Goal: Transaction & Acquisition: Purchase product/service

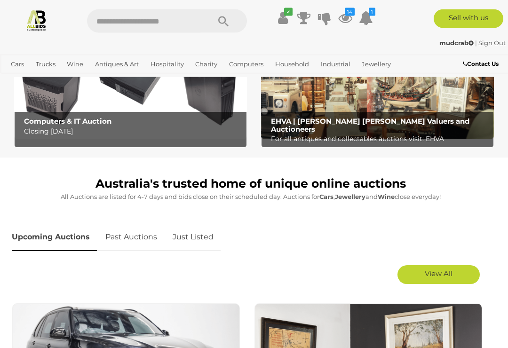
scroll to position [317, 0]
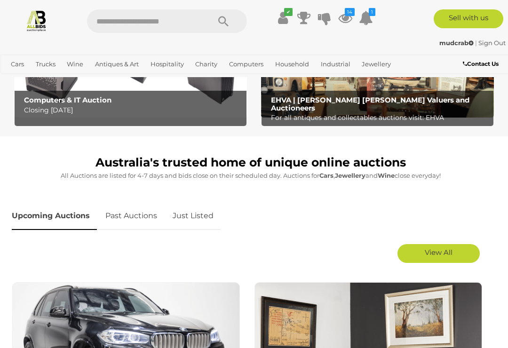
click at [193, 217] on link "Just Listed" at bounding box center [193, 216] width 55 height 28
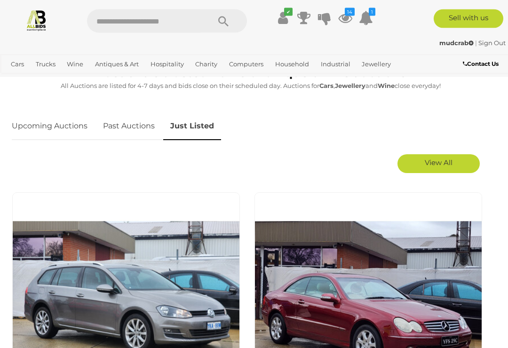
scroll to position [407, 0]
click at [433, 161] on span "View All" at bounding box center [439, 162] width 28 height 9
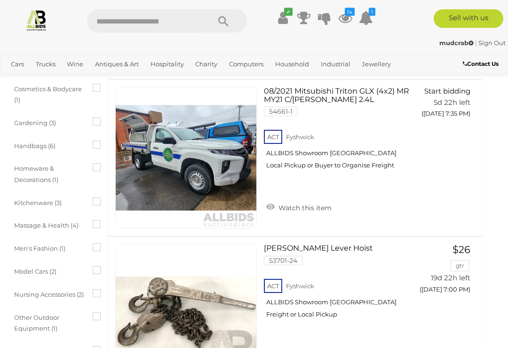
scroll to position [1166, 12]
click at [223, 158] on link at bounding box center [186, 158] width 142 height 142
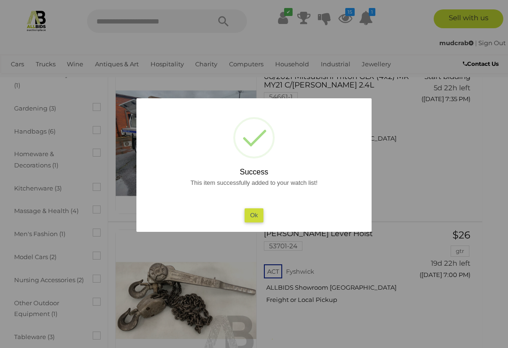
click at [258, 222] on button "Ok" at bounding box center [254, 216] width 19 height 14
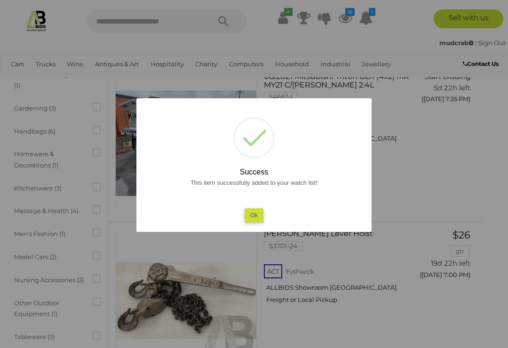
click at [255, 222] on button "Ok" at bounding box center [254, 216] width 19 height 14
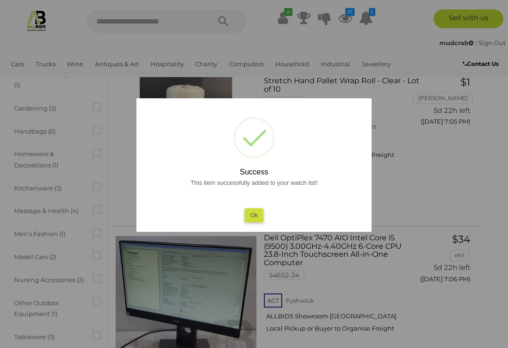
click at [256, 222] on button "Ok" at bounding box center [254, 216] width 19 height 14
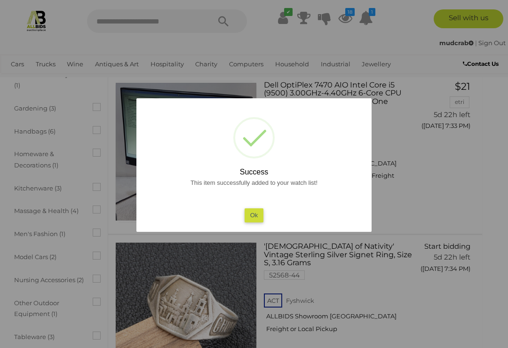
click at [258, 222] on button "Ok" at bounding box center [254, 216] width 19 height 14
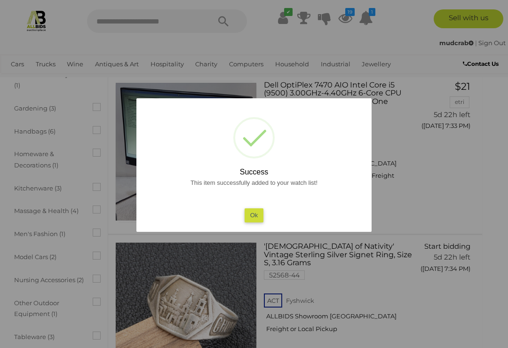
click at [259, 222] on button "Ok" at bounding box center [254, 216] width 19 height 14
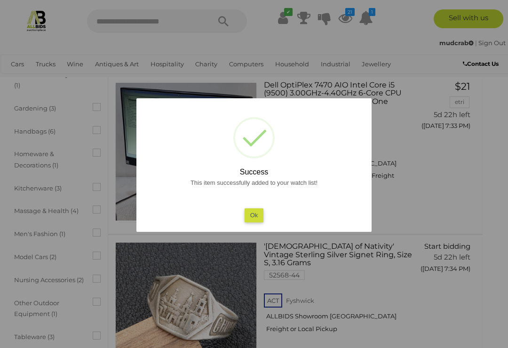
click at [257, 222] on button "Ok" at bounding box center [254, 216] width 19 height 14
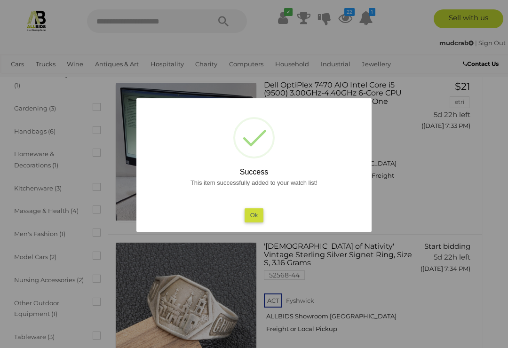
click at [258, 222] on button "Ok" at bounding box center [254, 216] width 19 height 14
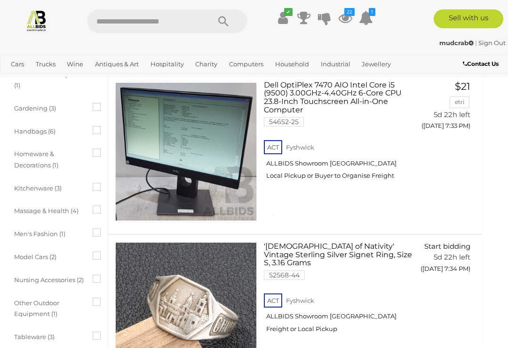
scroll to position [4310, 12]
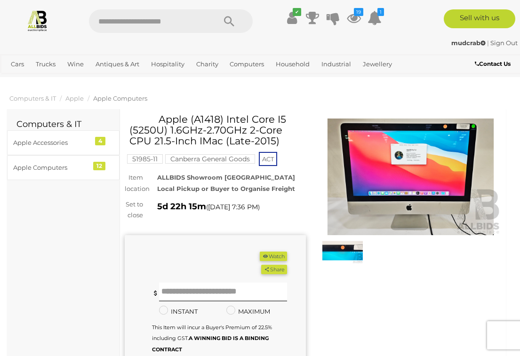
scroll to position [1, 0]
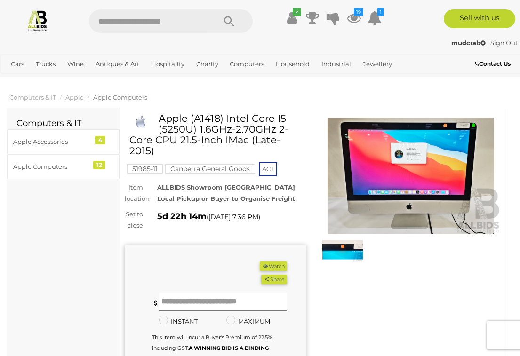
click at [351, 251] on img at bounding box center [342, 250] width 40 height 26
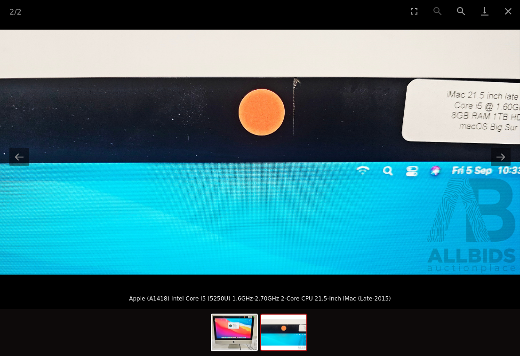
click at [239, 322] on img at bounding box center [234, 333] width 45 height 36
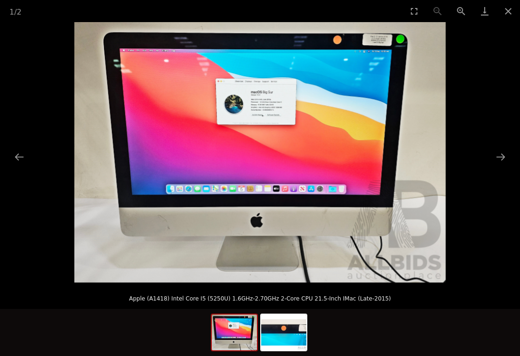
click at [504, 12] on button "Close gallery" at bounding box center [509, 11] width 24 height 22
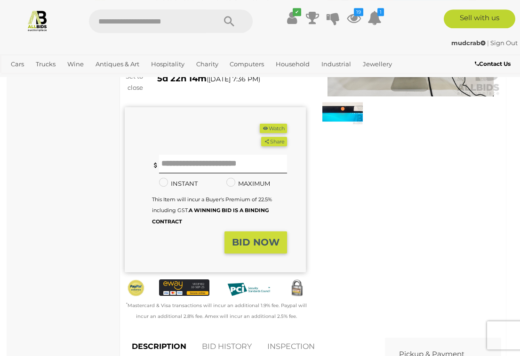
scroll to position [86, 0]
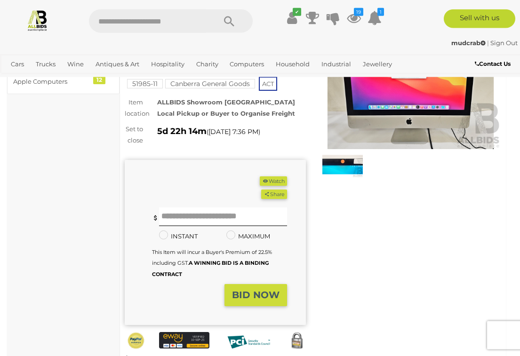
click at [273, 177] on button "Watch" at bounding box center [273, 182] width 27 height 10
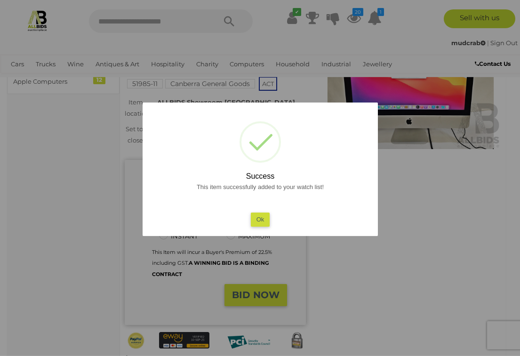
click at [260, 220] on button "Ok" at bounding box center [259, 220] width 19 height 14
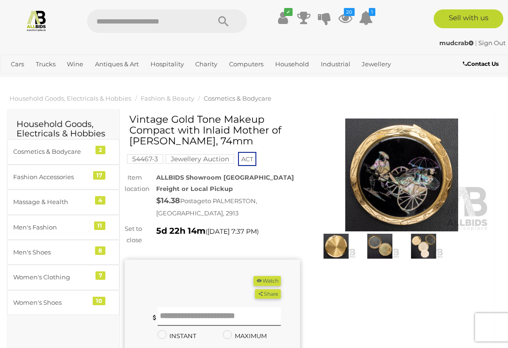
click at [386, 246] on img at bounding box center [380, 246] width 39 height 25
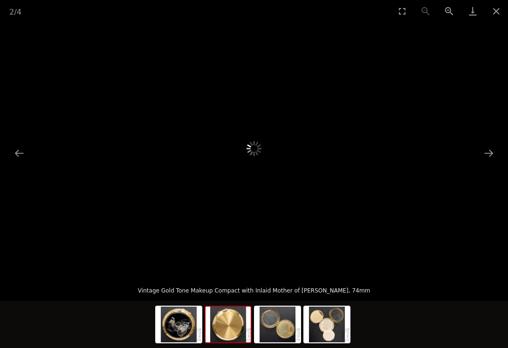
click at [233, 322] on img at bounding box center [228, 325] width 45 height 36
click at [184, 318] on img at bounding box center [178, 325] width 45 height 36
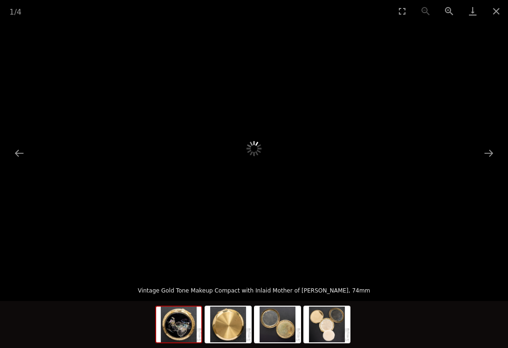
click at [330, 319] on img at bounding box center [327, 325] width 45 height 36
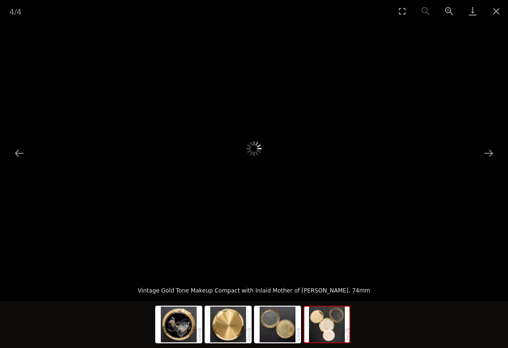
click at [497, 9] on button "Close gallery" at bounding box center [497, 11] width 24 height 22
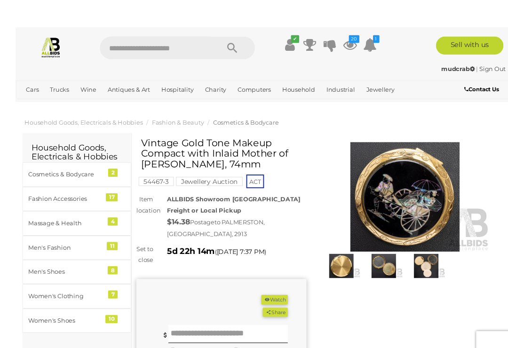
scroll to position [14, 0]
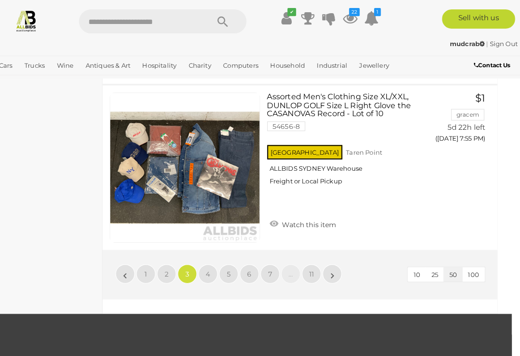
scroll to position [8000, 8]
click at [213, 272] on span "4" at bounding box center [215, 268] width 4 height 8
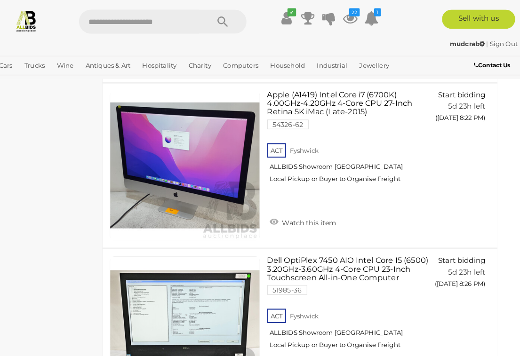
scroll to position [4118, 8]
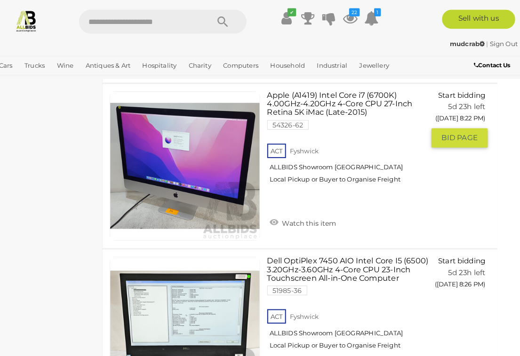
click at [273, 215] on link "Watch this item" at bounding box center [308, 218] width 70 height 14
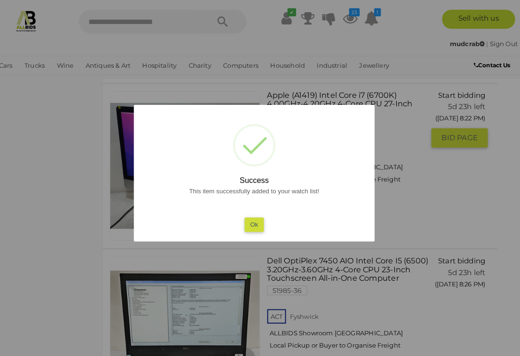
click at [254, 223] on button "Ok" at bounding box center [259, 220] width 19 height 14
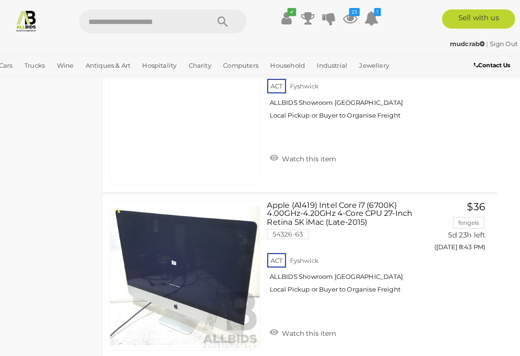
scroll to position [5958, 8]
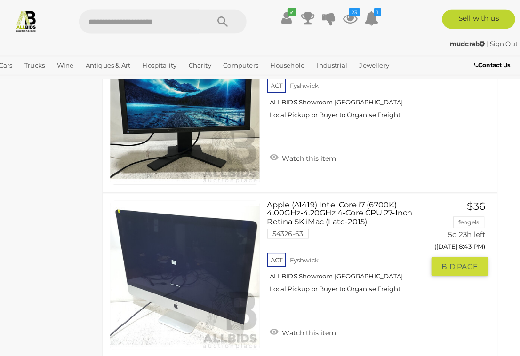
click at [228, 259] on link at bounding box center [192, 269] width 147 height 147
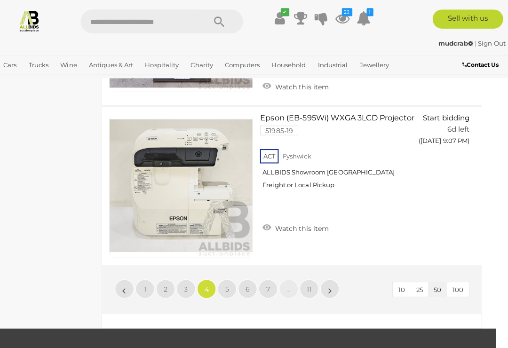
click at [228, 275] on link "5" at bounding box center [231, 284] width 19 height 19
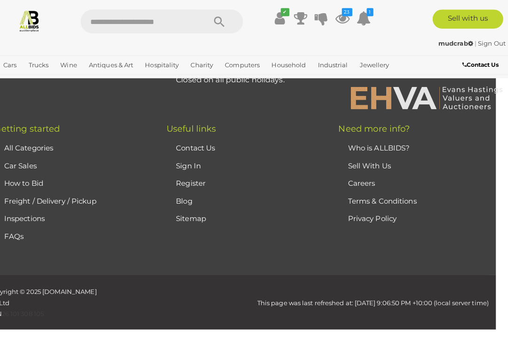
scroll to position [0, 0]
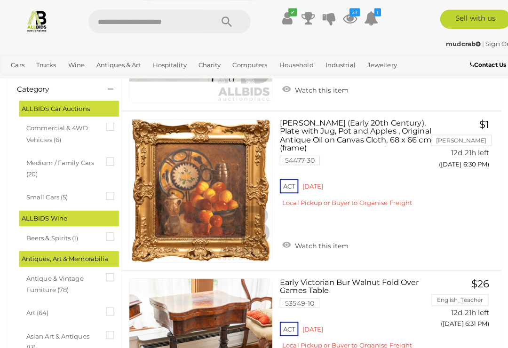
scroll to position [192, 0]
click at [286, 235] on link "Watch this item" at bounding box center [311, 241] width 70 height 14
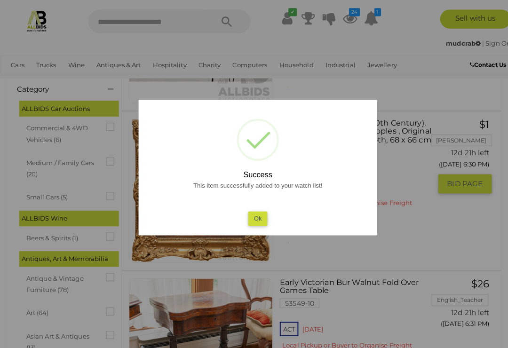
click at [256, 220] on button "Ok" at bounding box center [254, 216] width 19 height 14
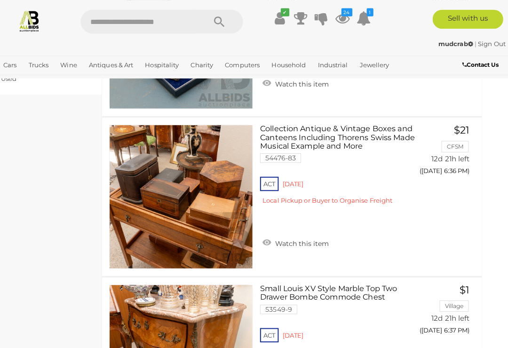
scroll to position [1912, 12]
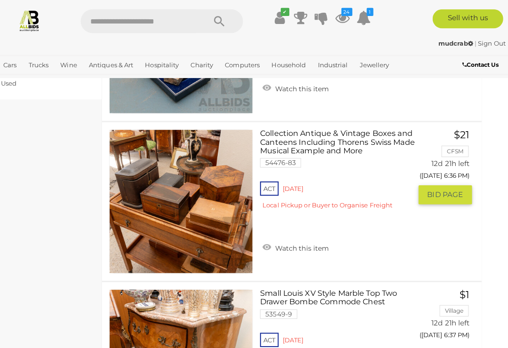
click at [197, 185] on link at bounding box center [186, 199] width 142 height 142
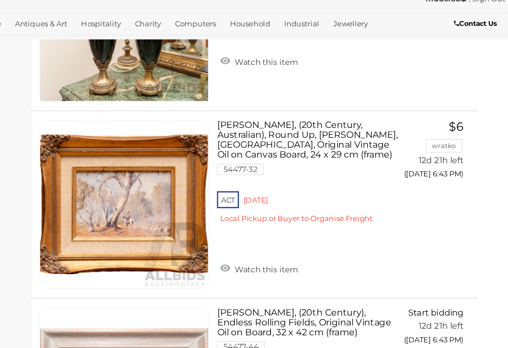
scroll to position [3943, 12]
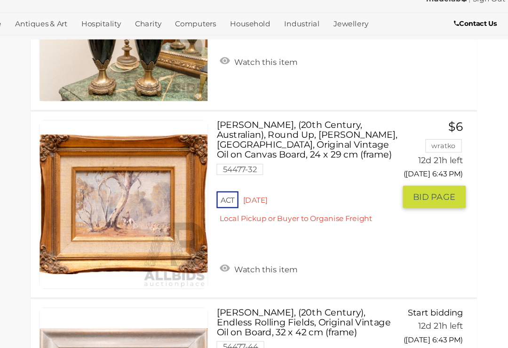
click at [264, 262] on link "Watch this item" at bounding box center [299, 269] width 70 height 14
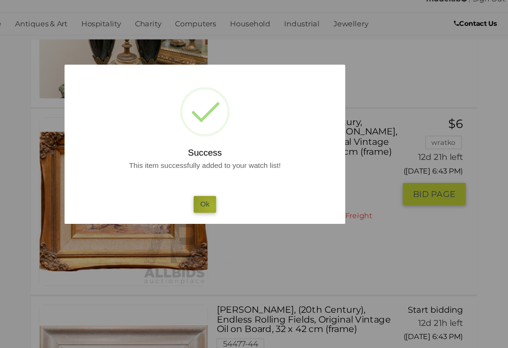
click at [245, 209] on button "Ok" at bounding box center [254, 216] width 19 height 14
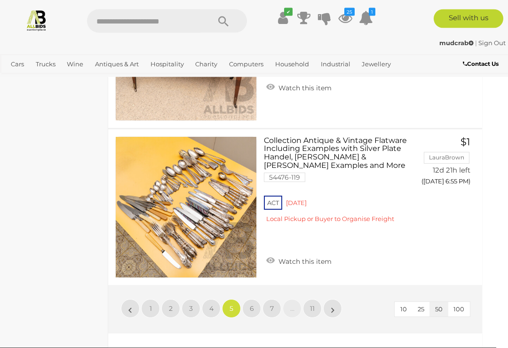
scroll to position [7756, 12]
click at [258, 299] on link "6" at bounding box center [251, 308] width 19 height 19
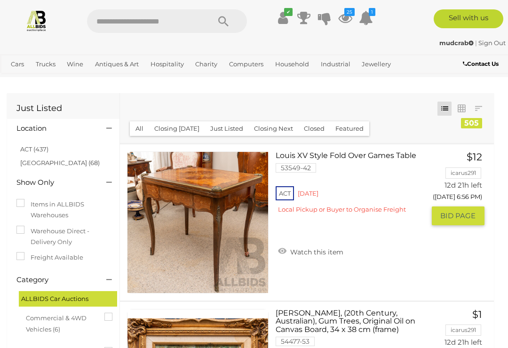
click at [225, 194] on link at bounding box center [198, 223] width 142 height 142
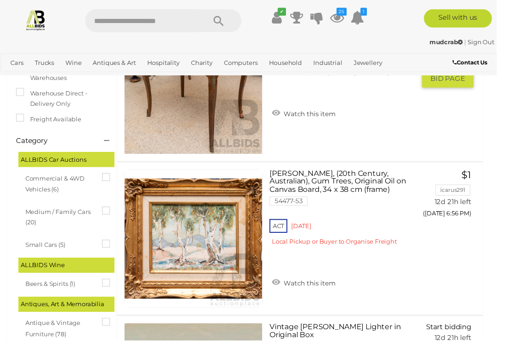
scroll to position [175, 12]
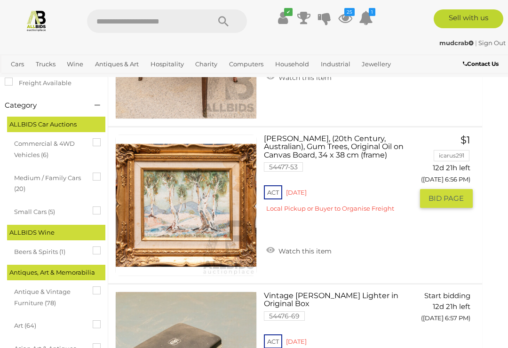
click at [272, 246] on link "Watch this item" at bounding box center [299, 250] width 70 height 14
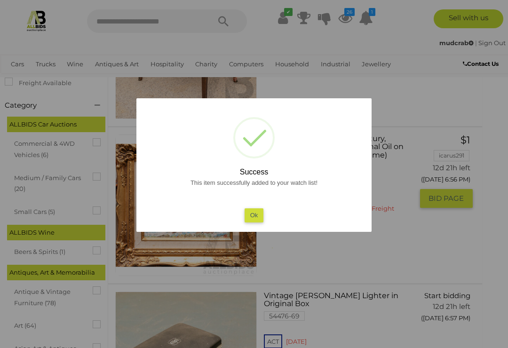
click at [258, 222] on button "Ok" at bounding box center [254, 216] width 19 height 14
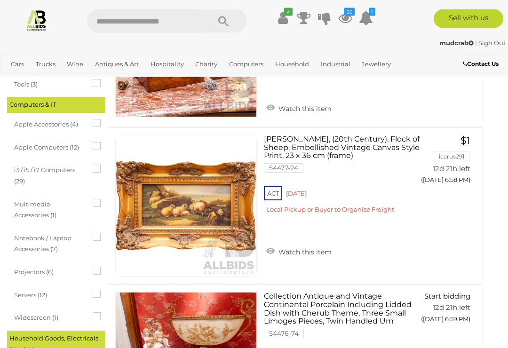
scroll to position [806, 12]
click at [274, 247] on link "Watch this item" at bounding box center [299, 251] width 70 height 14
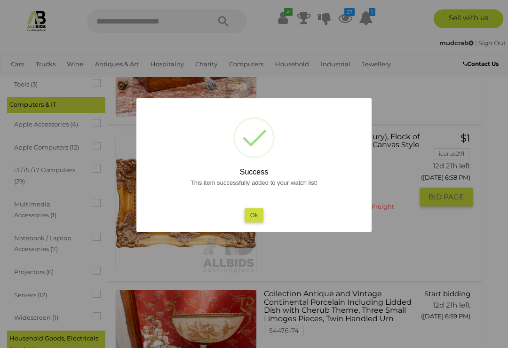
click at [255, 222] on button "Ok" at bounding box center [254, 216] width 19 height 14
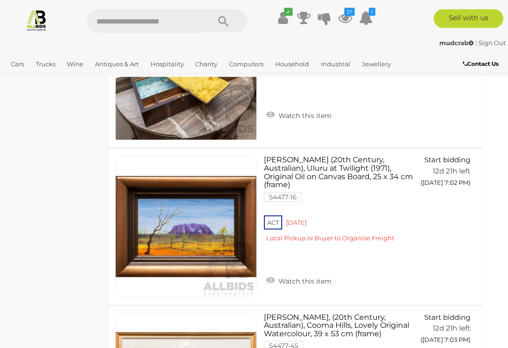
scroll to position [2049, 12]
click at [274, 273] on link "Watch this item" at bounding box center [299, 280] width 70 height 14
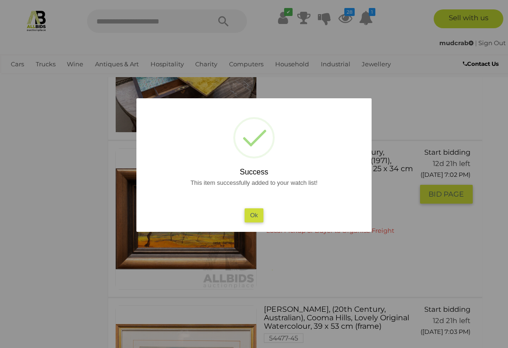
click at [255, 222] on button "Ok" at bounding box center [254, 216] width 19 height 14
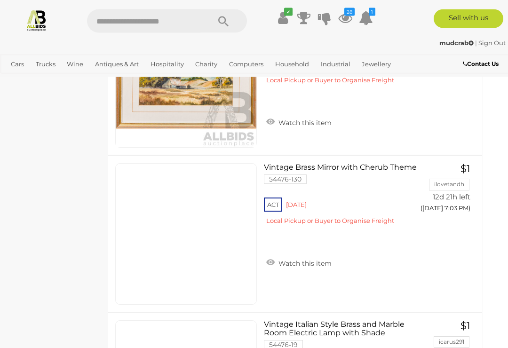
scroll to position [2364, 12]
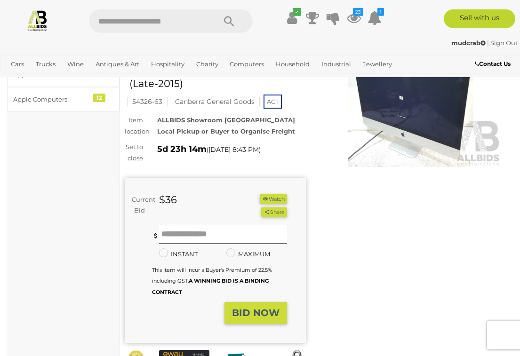
scroll to position [65, 0]
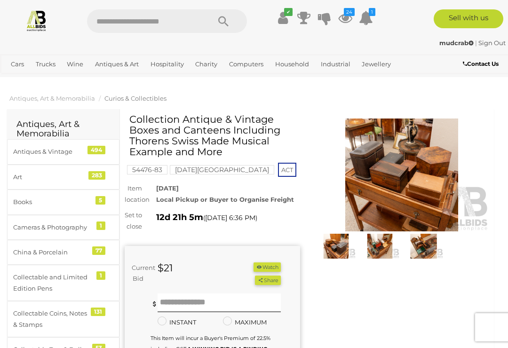
click at [378, 248] on img at bounding box center [380, 246] width 39 height 25
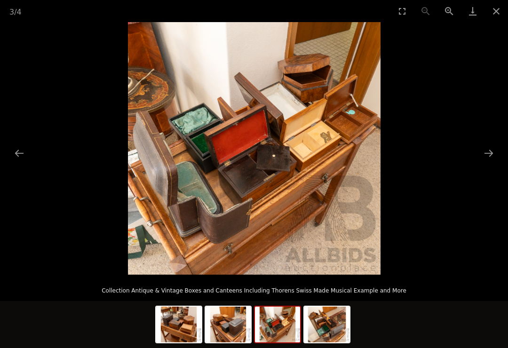
click at [499, 9] on button "Close gallery" at bounding box center [497, 11] width 24 height 22
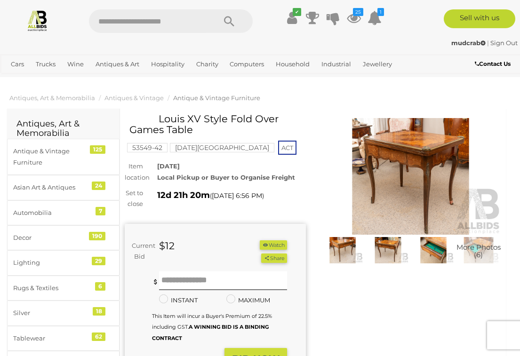
click at [348, 246] on img at bounding box center [342, 250] width 40 height 26
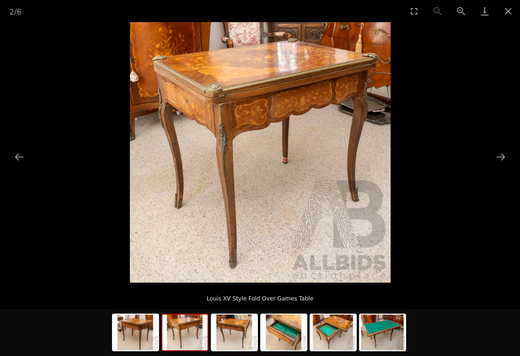
click at [501, 160] on button "Next slide" at bounding box center [501, 157] width 20 height 18
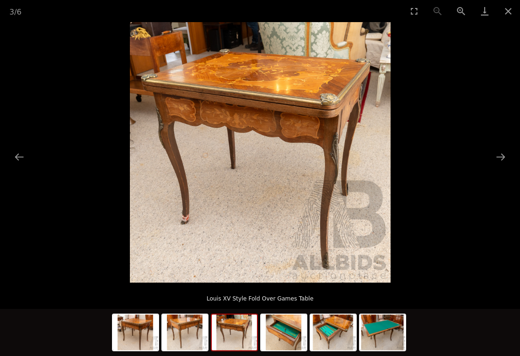
click at [503, 155] on button "Next slide" at bounding box center [501, 157] width 20 height 18
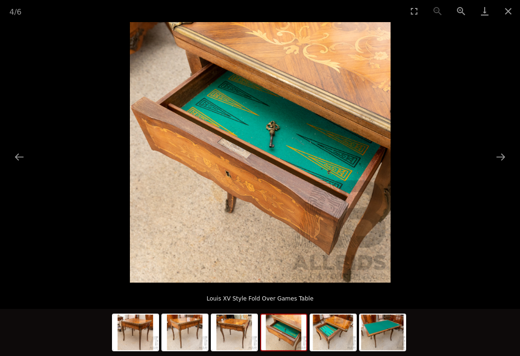
click at [503, 156] on button "Next slide" at bounding box center [501, 157] width 20 height 18
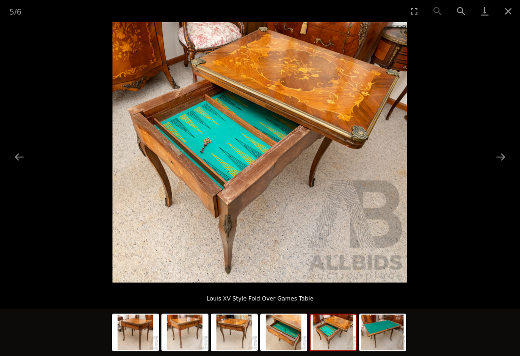
click at [493, 155] on button "Next slide" at bounding box center [501, 157] width 20 height 18
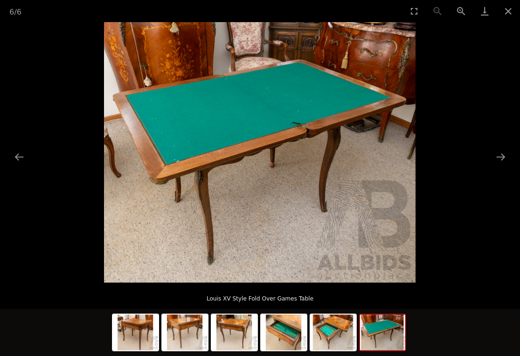
click at [503, 8] on button "Close gallery" at bounding box center [509, 11] width 24 height 22
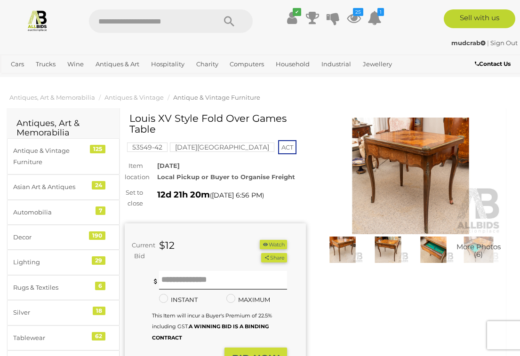
scroll to position [1, 0]
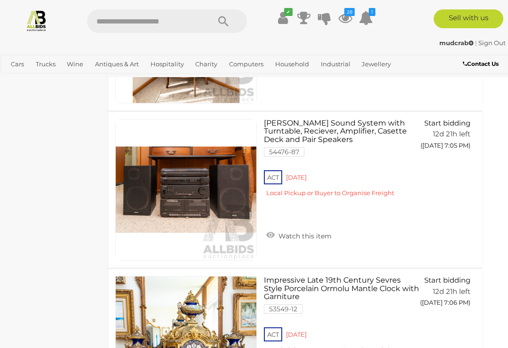
scroll to position [3012, 12]
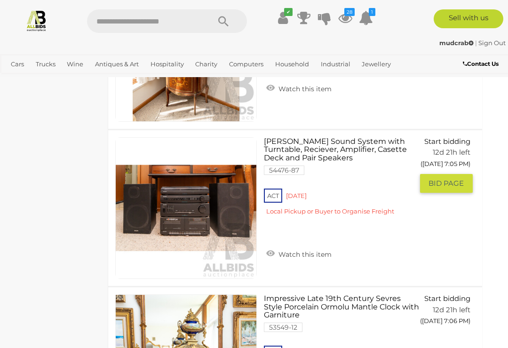
click at [273, 247] on link "Watch this item" at bounding box center [299, 254] width 70 height 14
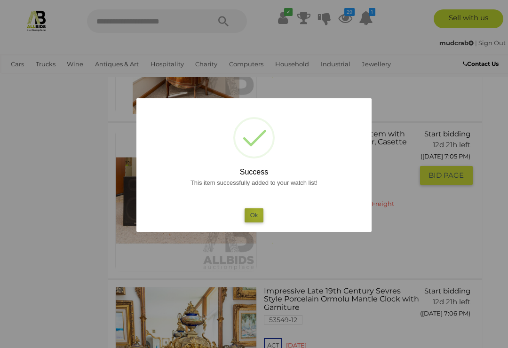
click at [257, 213] on button "Ok" at bounding box center [254, 216] width 19 height 14
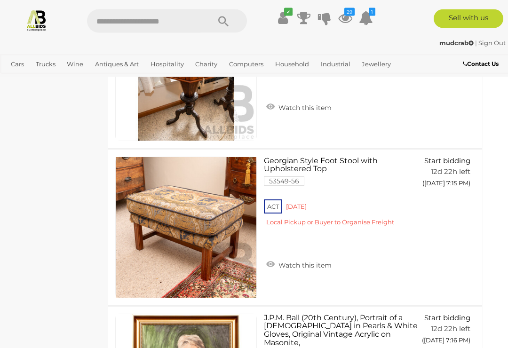
scroll to position [5830, 12]
click at [276, 257] on link "Watch this item" at bounding box center [299, 264] width 70 height 14
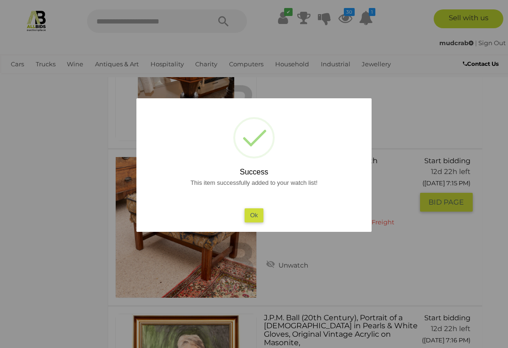
click at [257, 222] on button "Ok" at bounding box center [254, 216] width 19 height 14
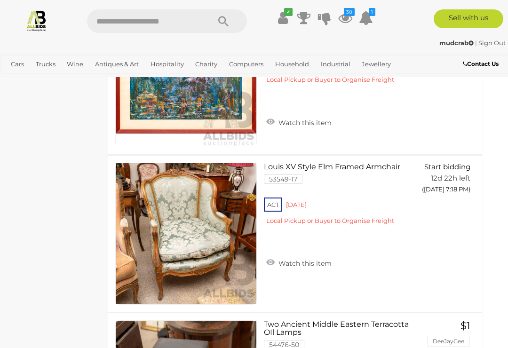
scroll to position [6620, 12]
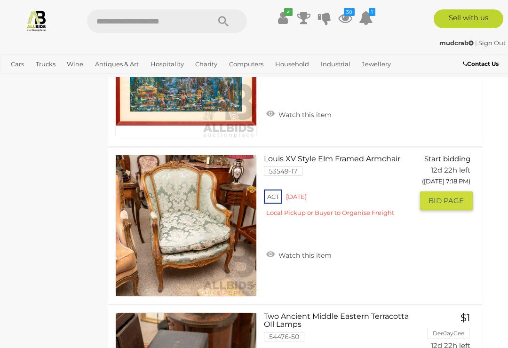
click at [272, 248] on link "Watch this item" at bounding box center [299, 255] width 70 height 14
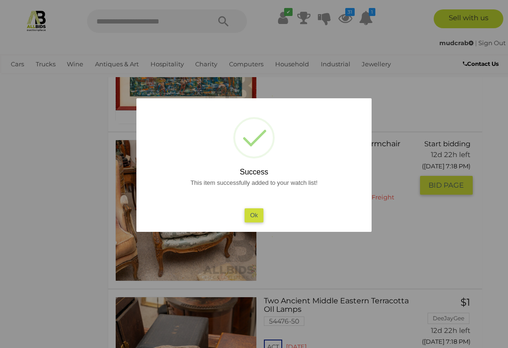
click at [259, 222] on button "Ok" at bounding box center [254, 216] width 19 height 14
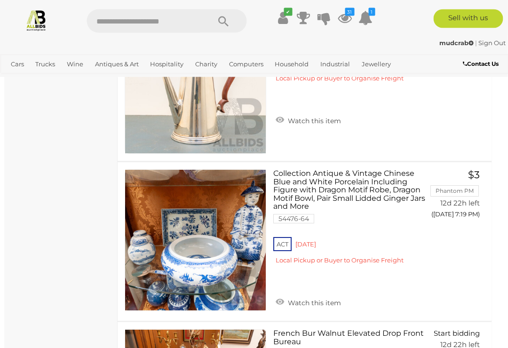
scroll to position [7078, 2]
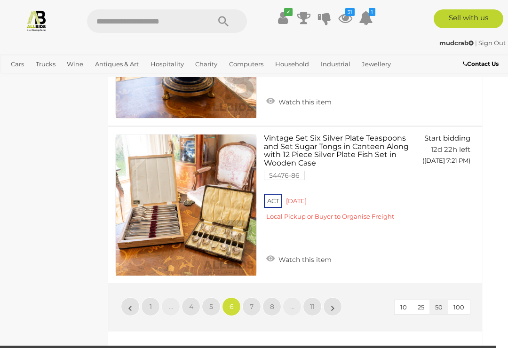
click at [254, 303] on span "7" at bounding box center [252, 307] width 4 height 8
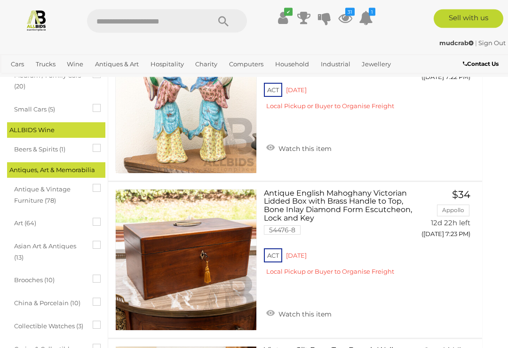
scroll to position [277, 12]
click at [216, 249] on link at bounding box center [186, 260] width 142 height 142
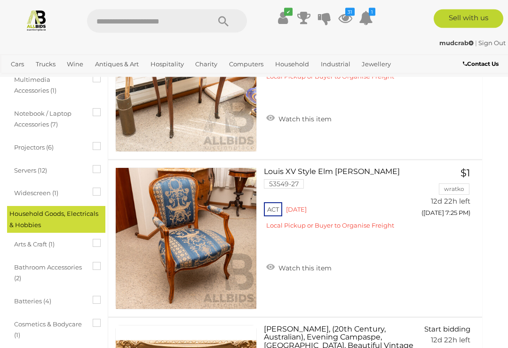
scroll to position [936, 12]
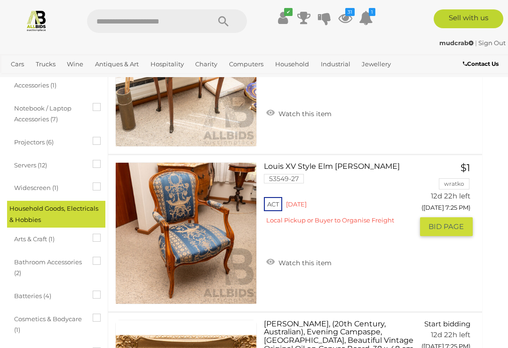
click at [273, 258] on link "Watch this item" at bounding box center [299, 262] width 70 height 14
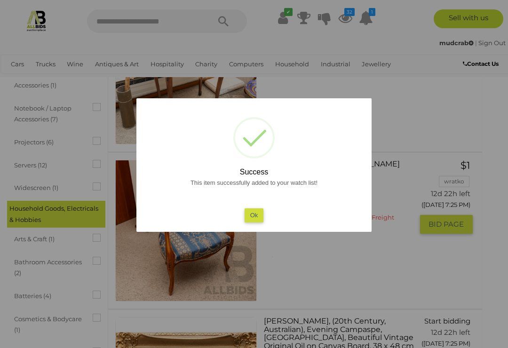
click at [256, 222] on button "Ok" at bounding box center [254, 216] width 19 height 14
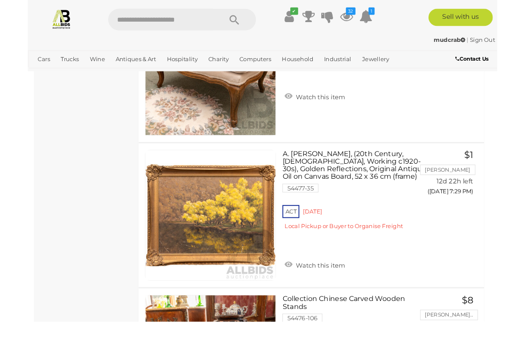
scroll to position [2259, 12]
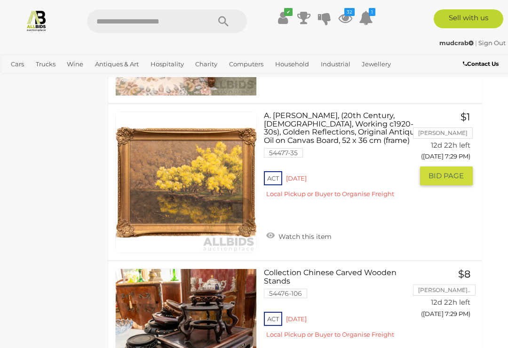
click at [270, 229] on link "Watch this item" at bounding box center [299, 236] width 70 height 14
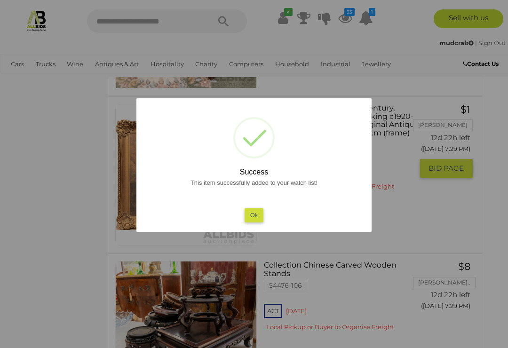
click at [259, 222] on button "Ok" at bounding box center [254, 216] width 19 height 14
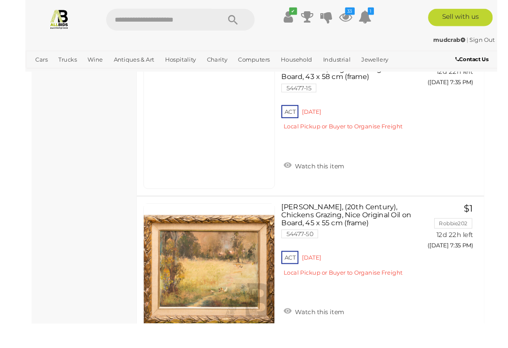
scroll to position [4747, 12]
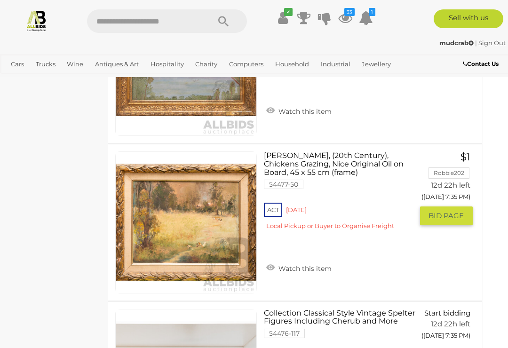
click at [279, 261] on link "Watch this item" at bounding box center [299, 268] width 70 height 14
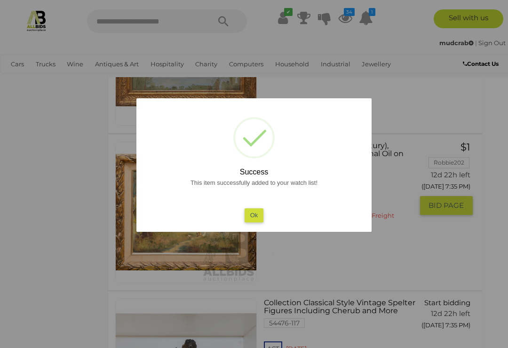
click at [262, 222] on button "Ok" at bounding box center [254, 216] width 19 height 14
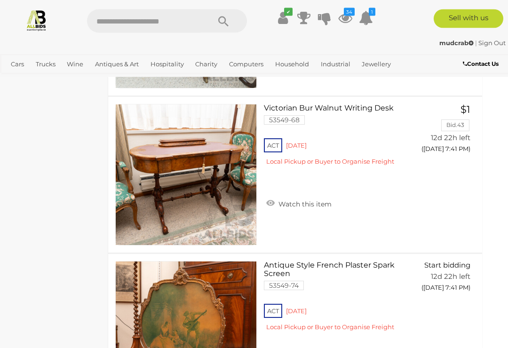
scroll to position [7627, 12]
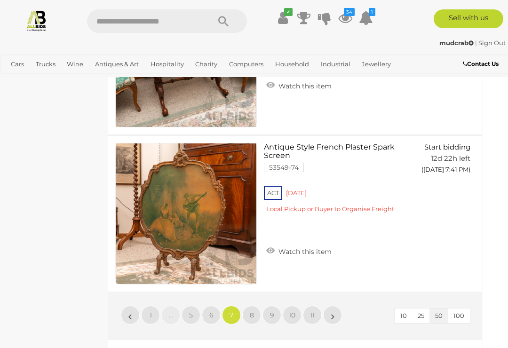
click at [258, 306] on link "8" at bounding box center [251, 315] width 19 height 19
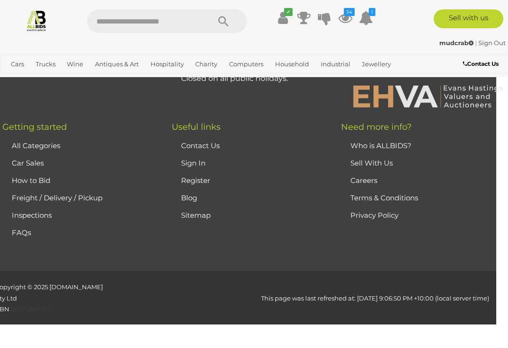
scroll to position [0, 0]
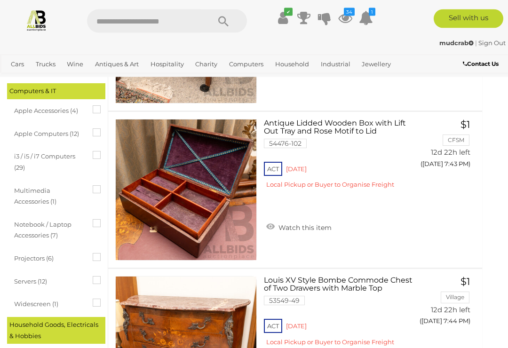
scroll to position [819, 12]
click at [221, 194] on link at bounding box center [186, 190] width 142 height 142
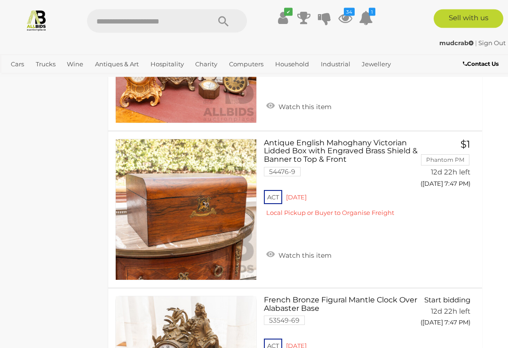
scroll to position [2376, 12]
click at [274, 249] on link "Watch this item" at bounding box center [299, 255] width 70 height 14
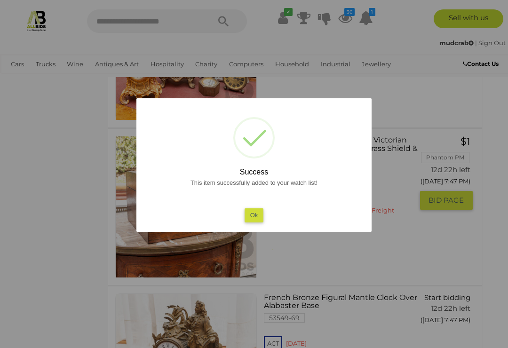
click at [256, 222] on button "Ok" at bounding box center [254, 216] width 19 height 14
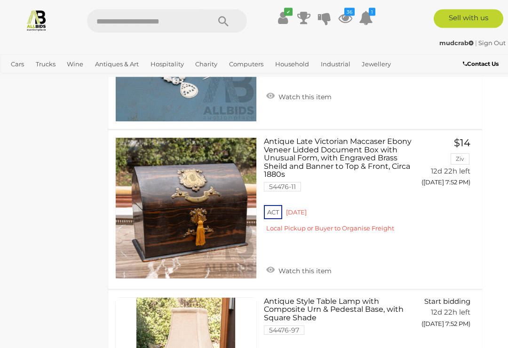
scroll to position [4771, 12]
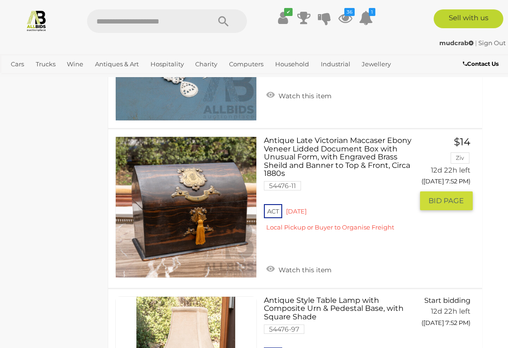
click at [275, 262] on link "Watch this item" at bounding box center [299, 269] width 70 height 14
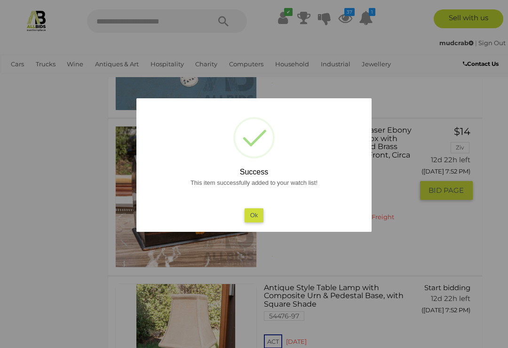
click at [257, 221] on button "Ok" at bounding box center [254, 216] width 19 height 14
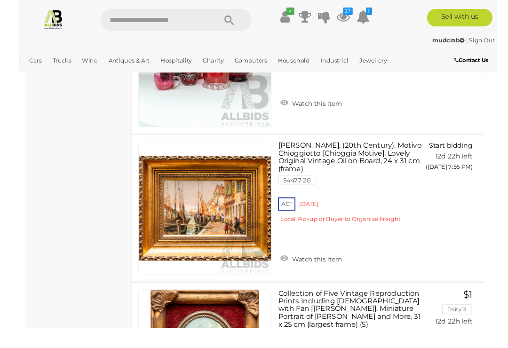
scroll to position [6833, 0]
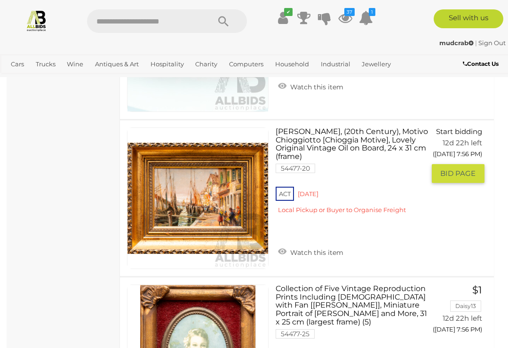
click at [287, 245] on link "Watch this item" at bounding box center [311, 252] width 70 height 14
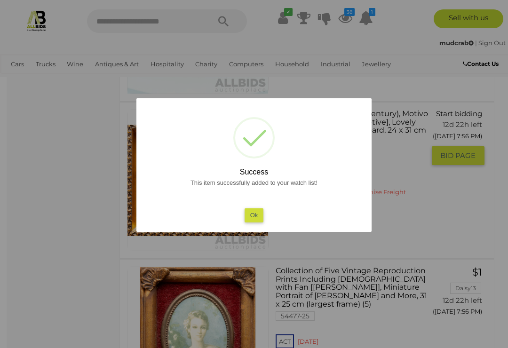
click at [257, 219] on button "Ok" at bounding box center [254, 216] width 19 height 14
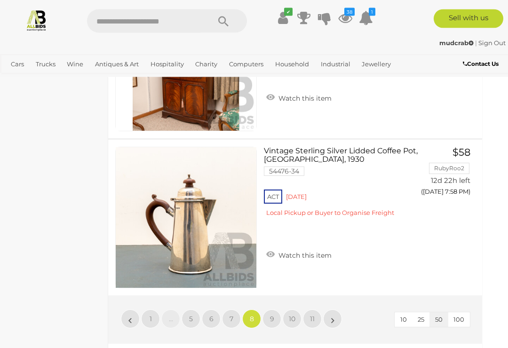
scroll to position [7760, 12]
click at [276, 309] on link "9" at bounding box center [272, 318] width 19 height 19
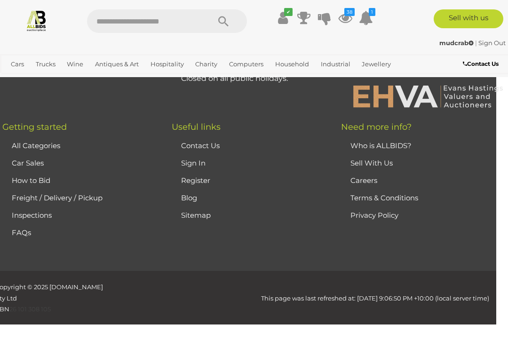
scroll to position [0, 0]
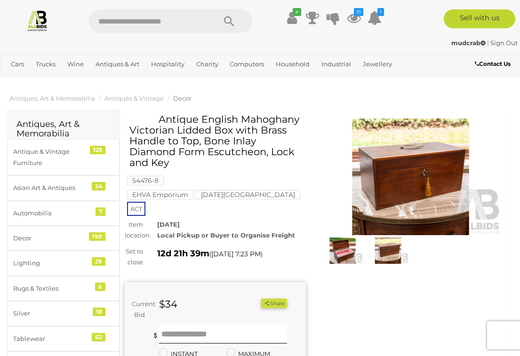
scroll to position [1, 0]
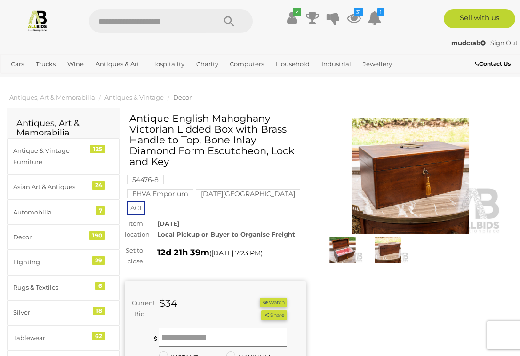
click at [349, 249] on img at bounding box center [342, 250] width 40 height 26
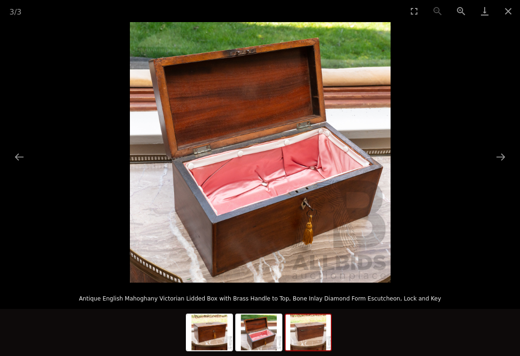
click at [316, 330] on img at bounding box center [308, 333] width 45 height 36
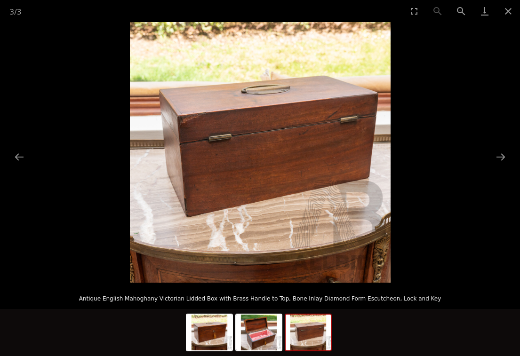
click at [273, 326] on img at bounding box center [258, 333] width 45 height 36
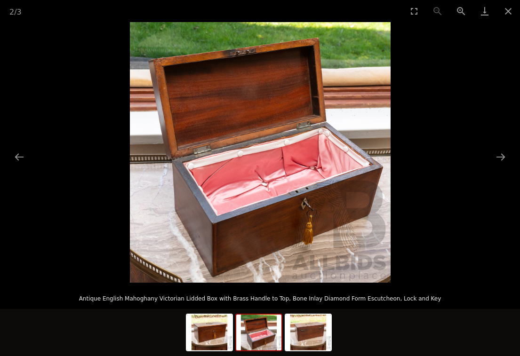
click at [213, 321] on img at bounding box center [209, 333] width 45 height 36
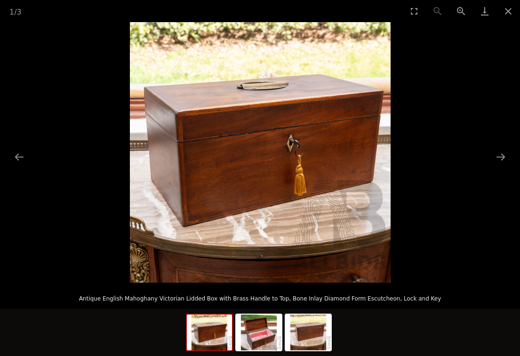
click at [506, 10] on button "Close gallery" at bounding box center [509, 11] width 24 height 22
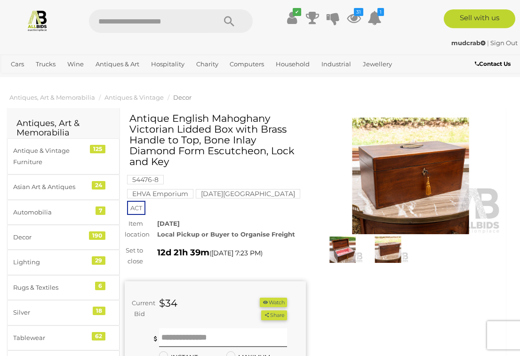
scroll to position [1, 0]
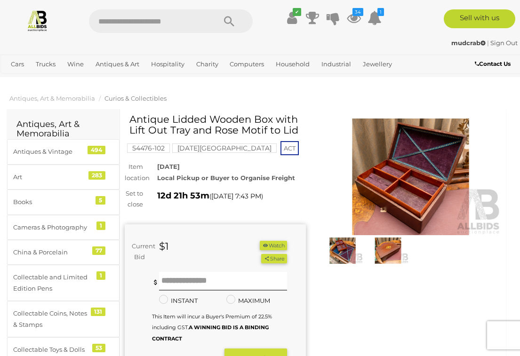
scroll to position [1, 0]
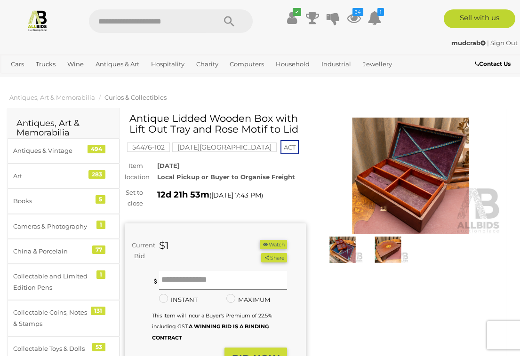
click at [392, 250] on img at bounding box center [388, 250] width 40 height 26
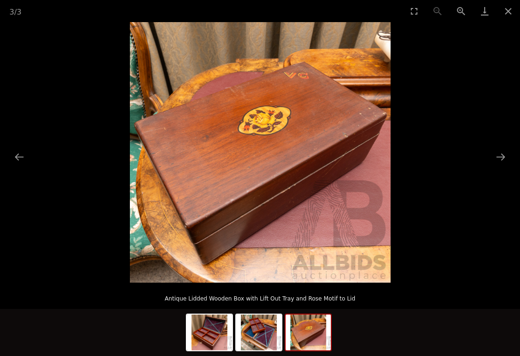
click at [265, 329] on img at bounding box center [258, 333] width 45 height 36
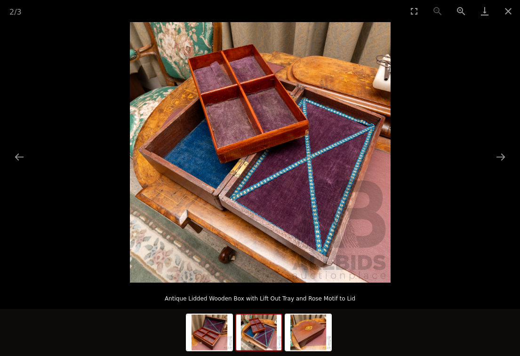
click at [505, 12] on button "Close gallery" at bounding box center [509, 11] width 24 height 22
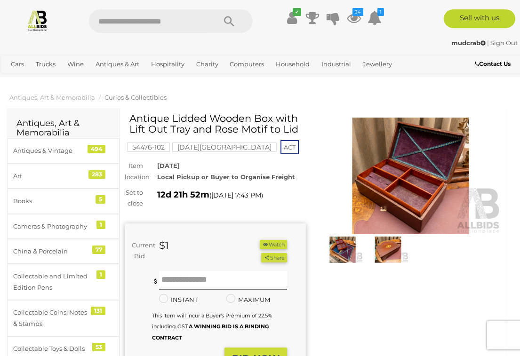
scroll to position [1, 0]
click at [275, 241] on button "Watch" at bounding box center [273, 245] width 27 height 10
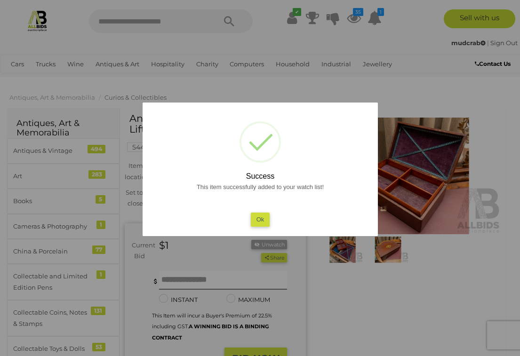
click at [262, 220] on button "Ok" at bounding box center [259, 220] width 19 height 14
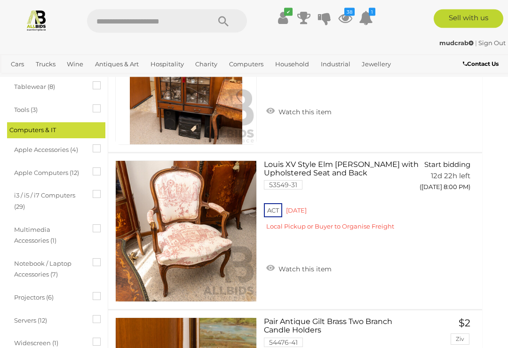
scroll to position [780, 12]
click at [275, 264] on link "Watch this item" at bounding box center [299, 268] width 70 height 14
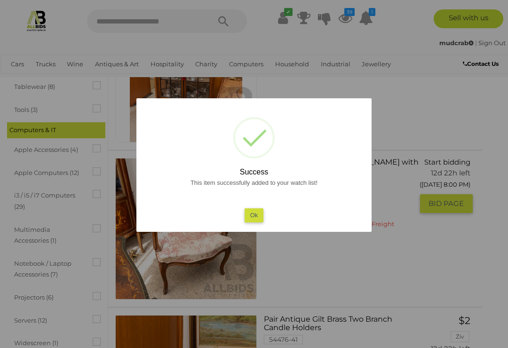
click at [259, 222] on button "Ok" at bounding box center [254, 216] width 19 height 14
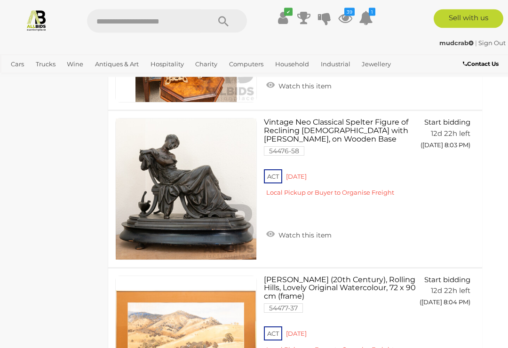
scroll to position [2092, 12]
click at [273, 227] on link "Watch this item" at bounding box center [299, 234] width 70 height 14
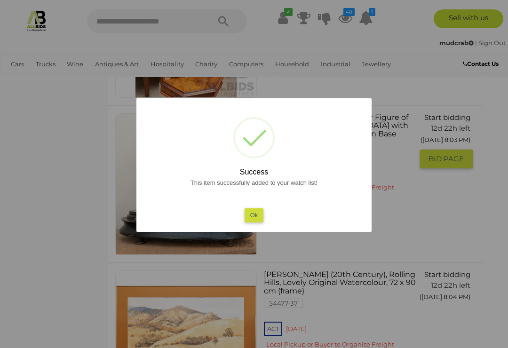
click at [257, 219] on button "Ok" at bounding box center [254, 216] width 19 height 14
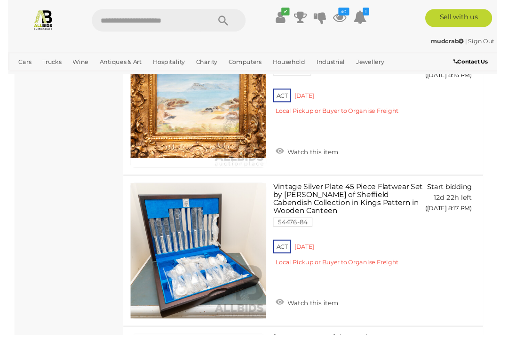
scroll to position [6335, 12]
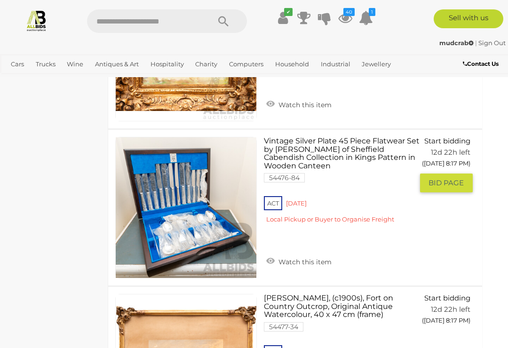
click at [274, 254] on link "Watch this item" at bounding box center [299, 261] width 70 height 14
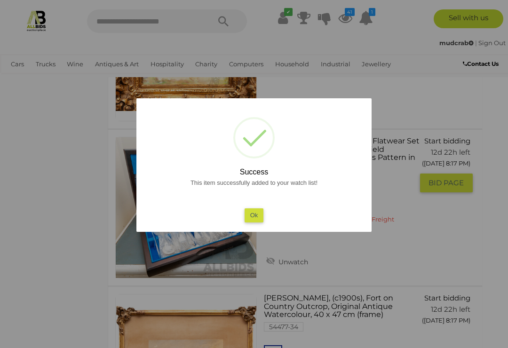
click at [258, 222] on button "Ok" at bounding box center [254, 216] width 19 height 14
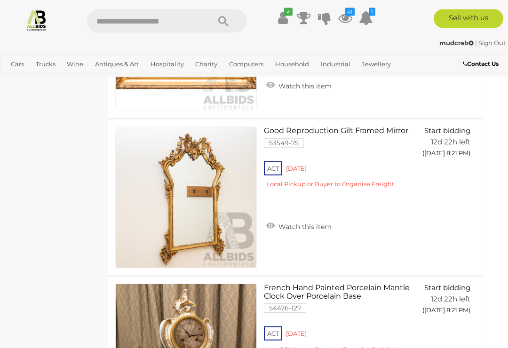
scroll to position [7604, 12]
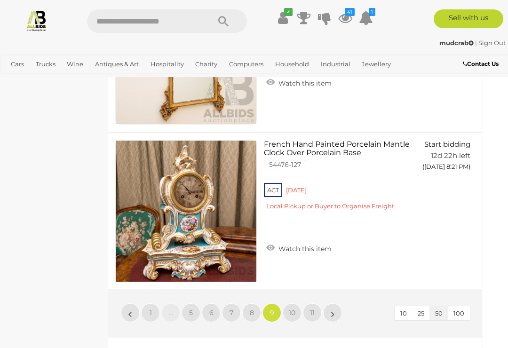
click at [294, 309] on span "10" at bounding box center [292, 313] width 7 height 8
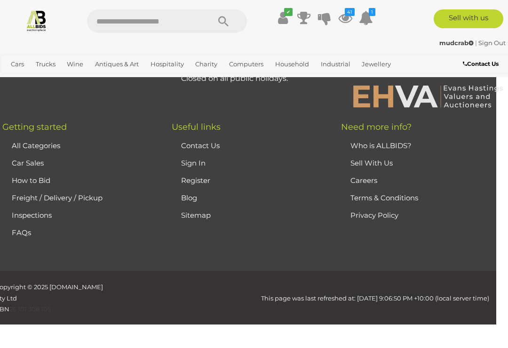
scroll to position [0, 0]
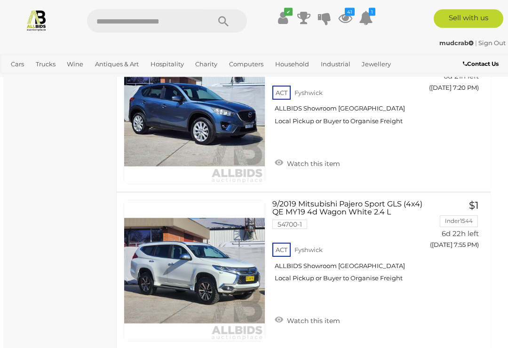
scroll to position [2956, 3]
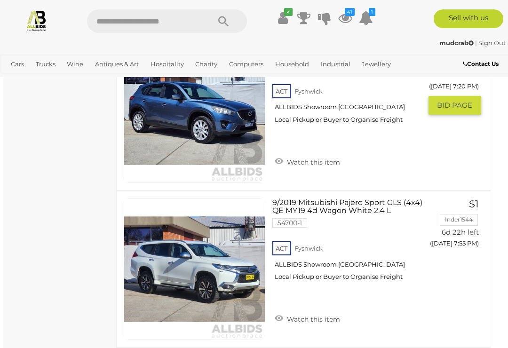
click at [233, 109] on link at bounding box center [195, 112] width 142 height 142
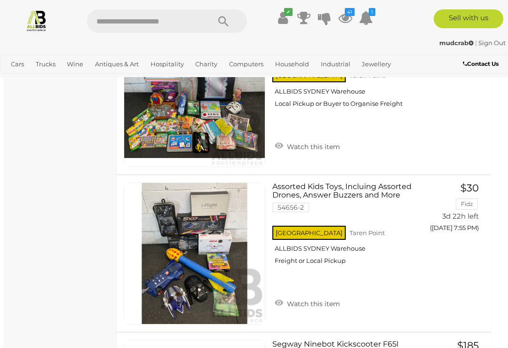
scroll to position [3764, 3]
